Goal: Book appointment/travel/reservation

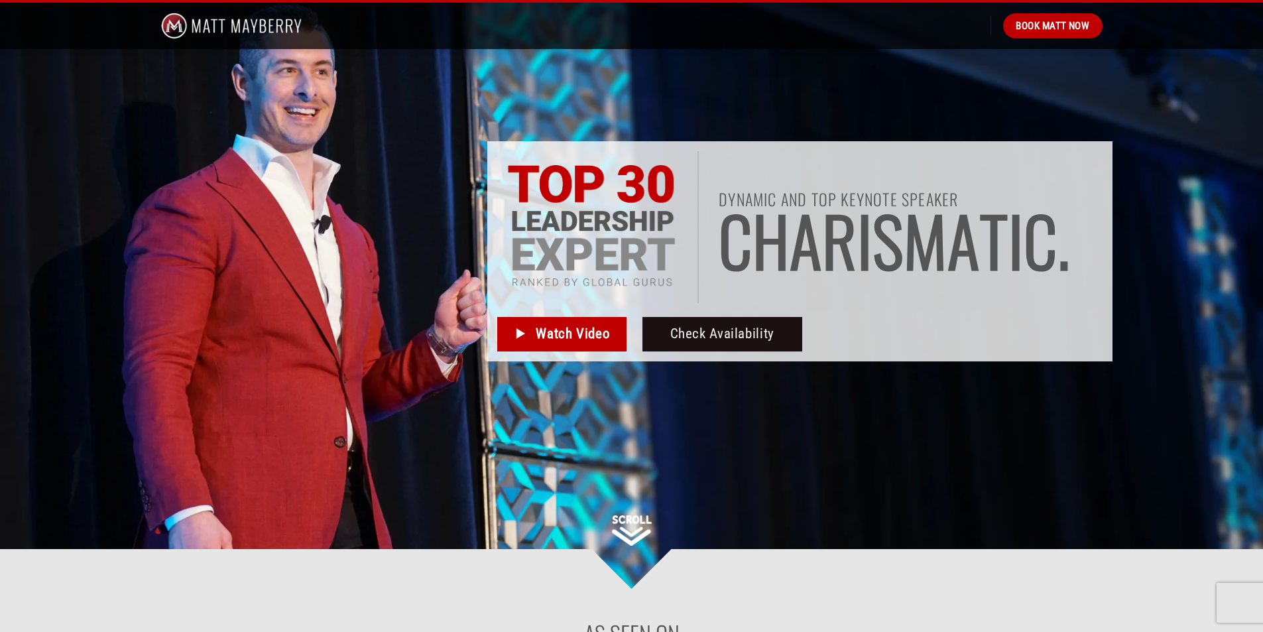
scroll to position [66, 0]
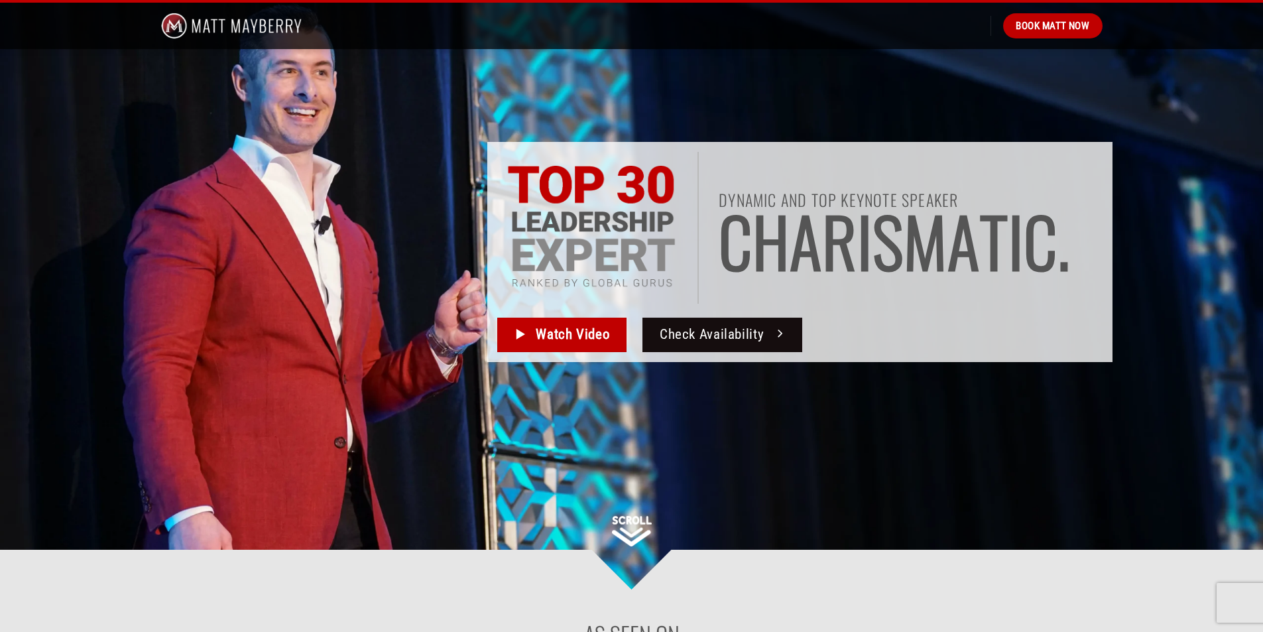
click at [707, 335] on span "Check Availability" at bounding box center [712, 335] width 104 height 22
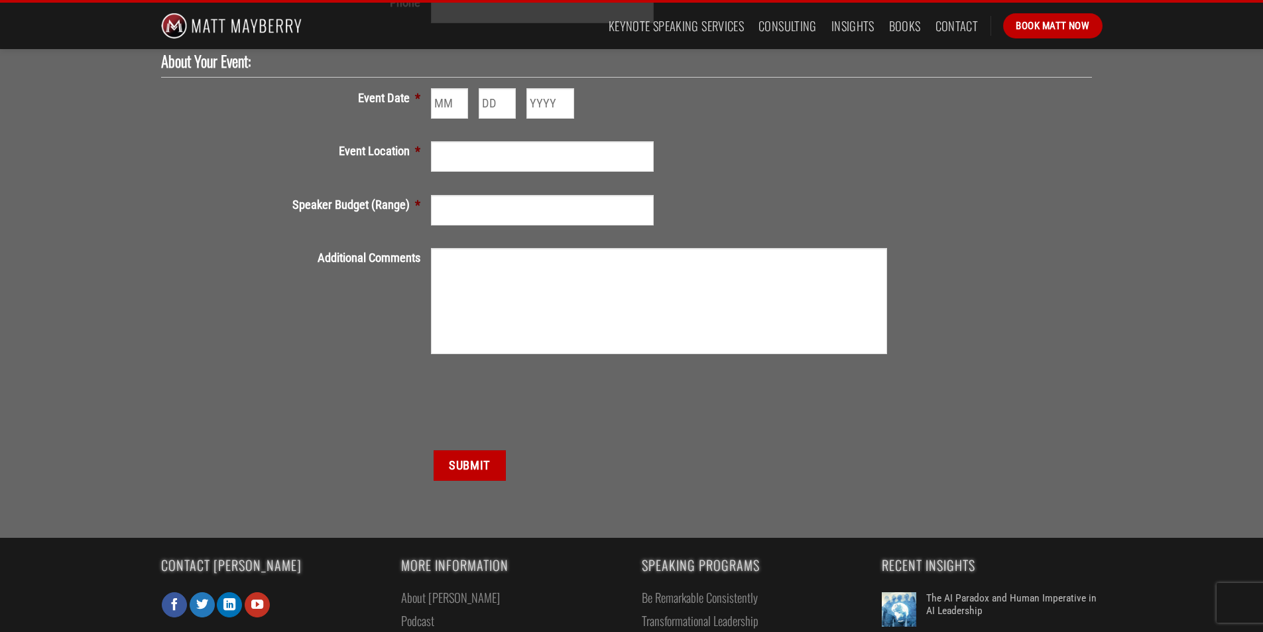
scroll to position [651, 0]
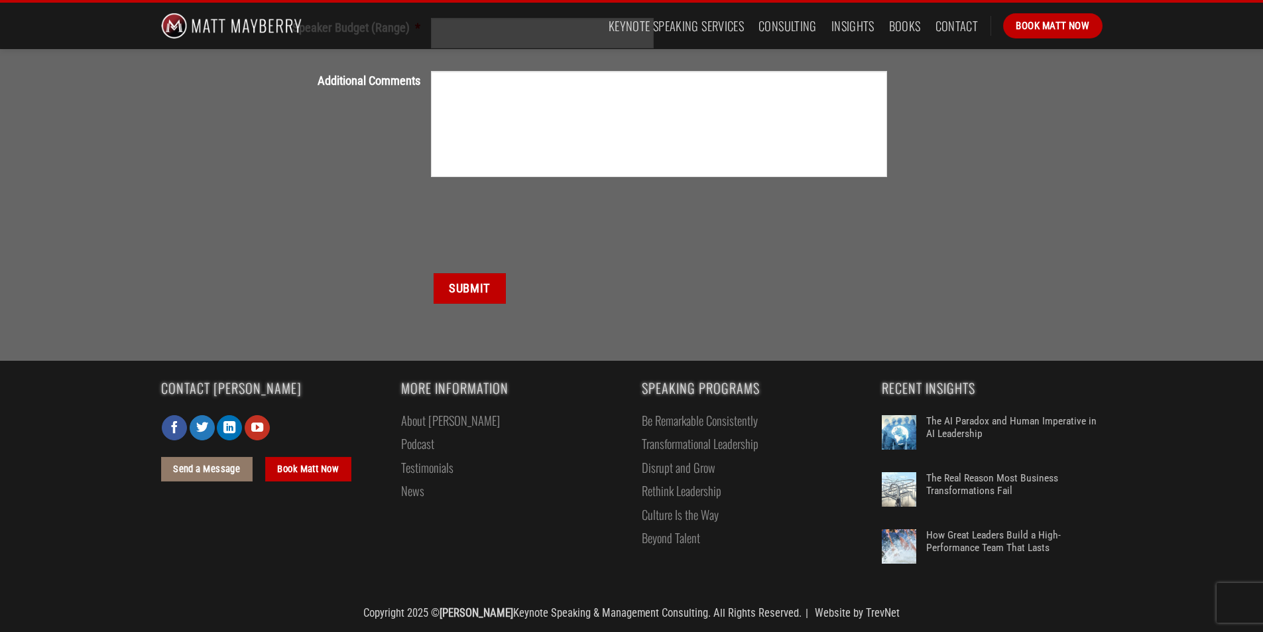
click at [680, 540] on link "Beyond Talent" at bounding box center [671, 537] width 58 height 23
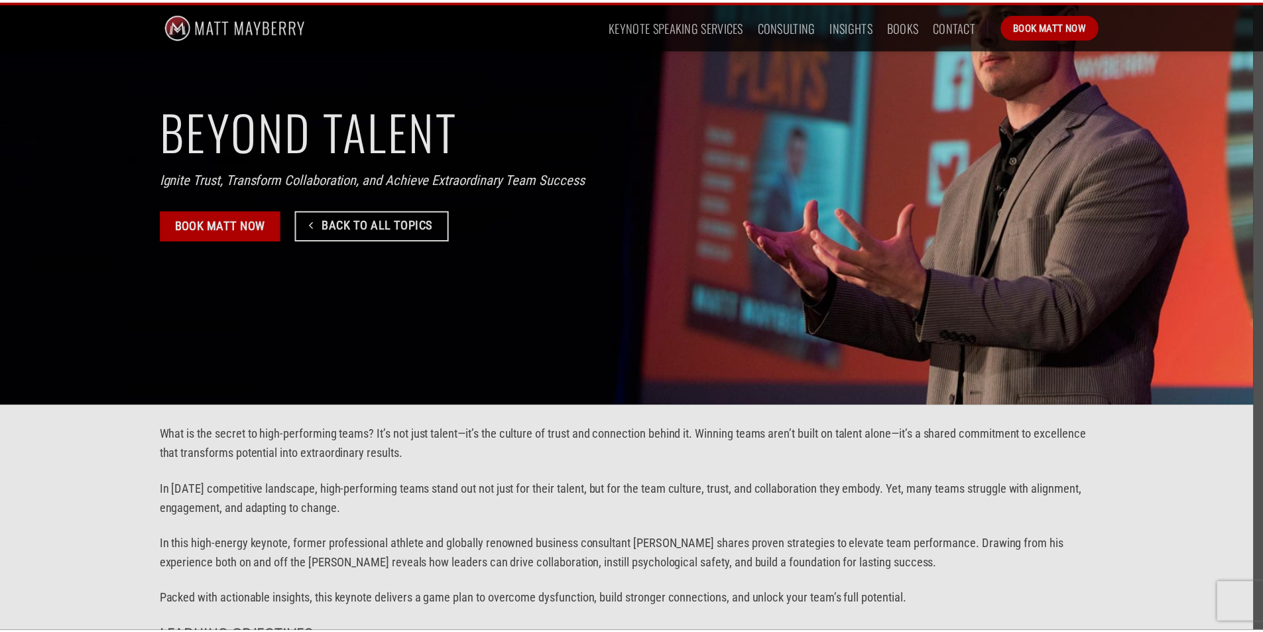
scroll to position [199, 0]
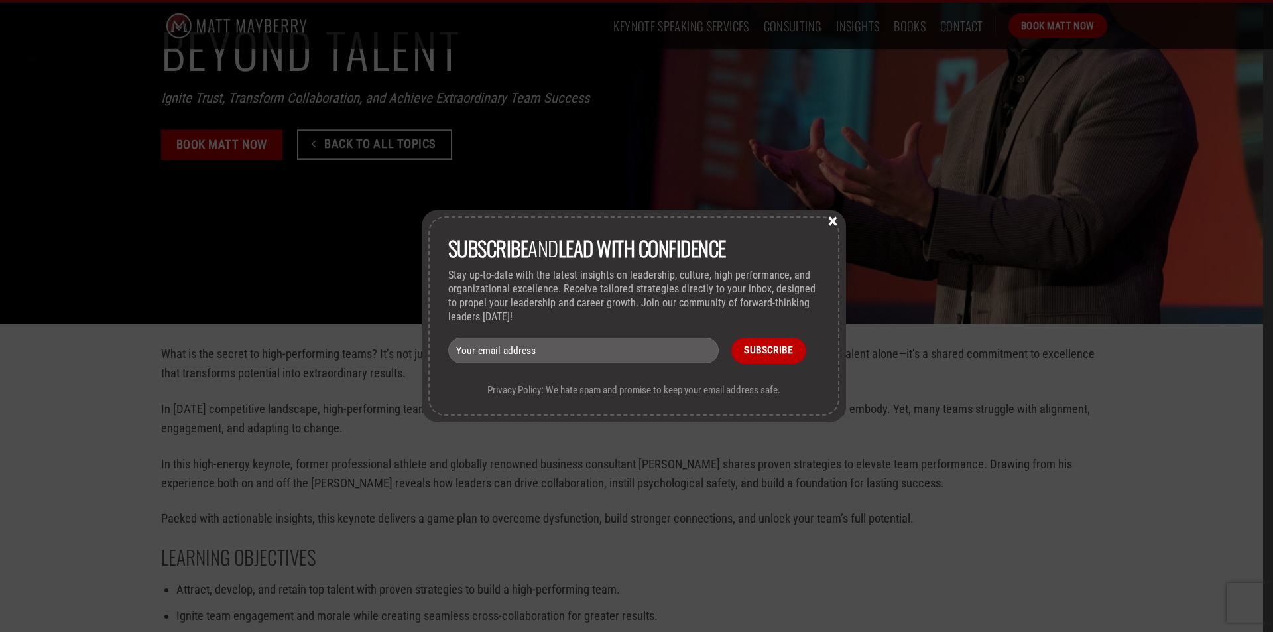
click at [835, 222] on button "×" at bounding box center [833, 220] width 20 height 12
